Goal: Task Accomplishment & Management: Complete application form

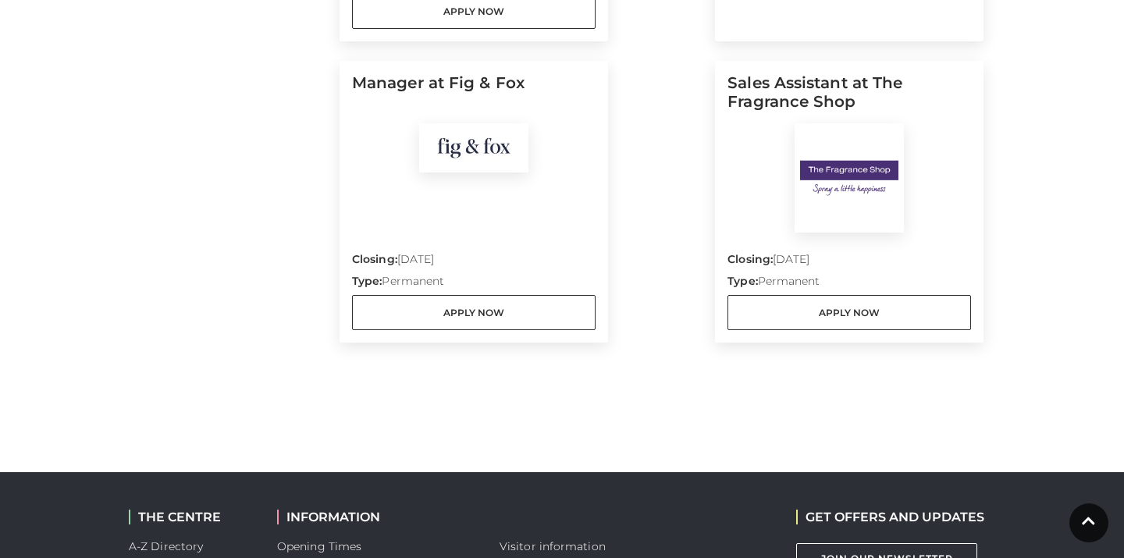
scroll to position [834, 0]
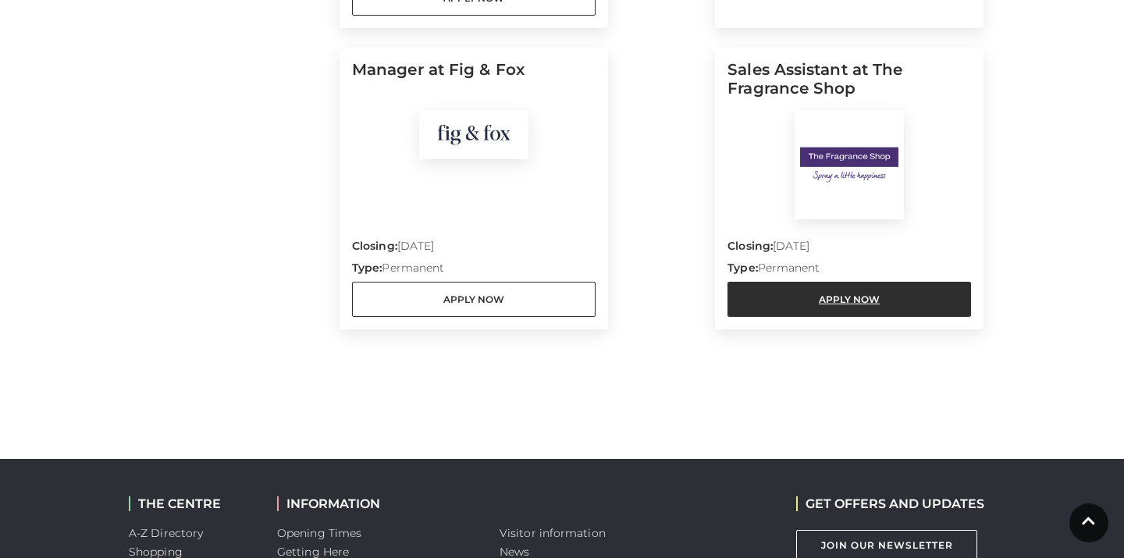
click at [823, 282] on link "Apply Now" at bounding box center [849, 299] width 244 height 35
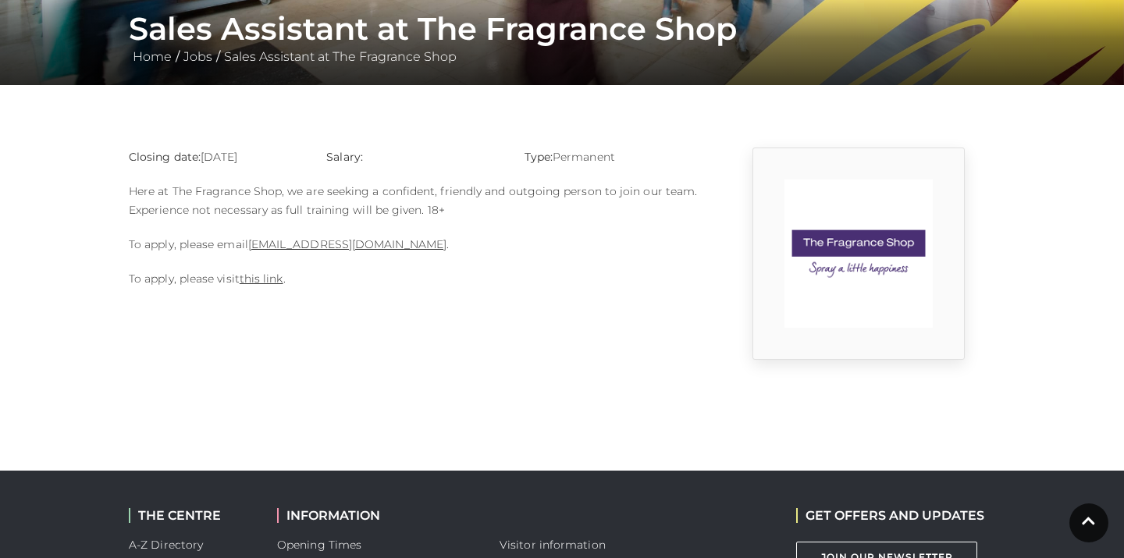
scroll to position [307, 0]
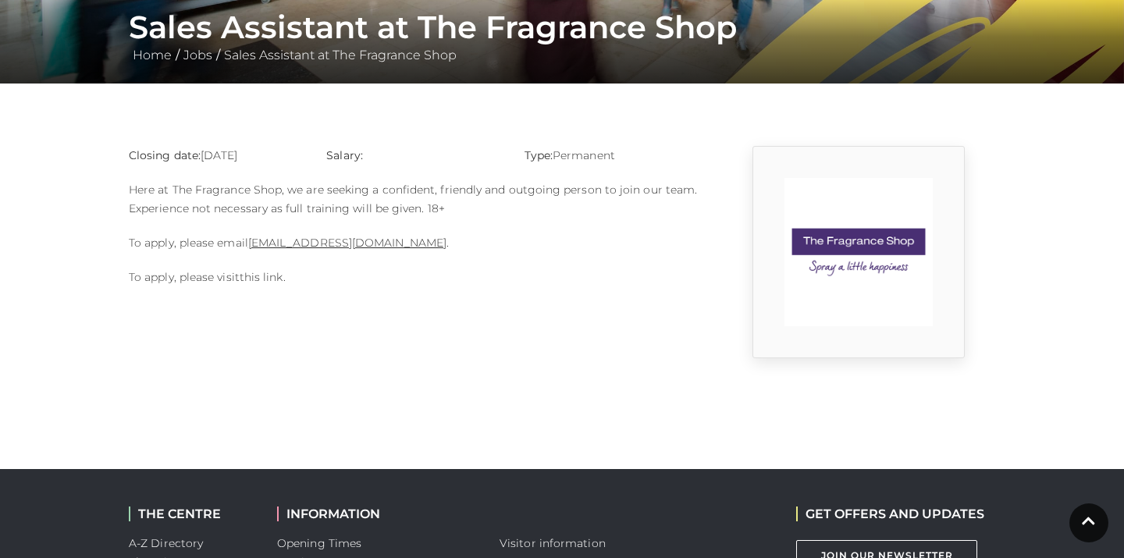
click at [275, 278] on link "this link" at bounding box center [262, 277] width 44 height 14
